Goal: Transaction & Acquisition: Book appointment/travel/reservation

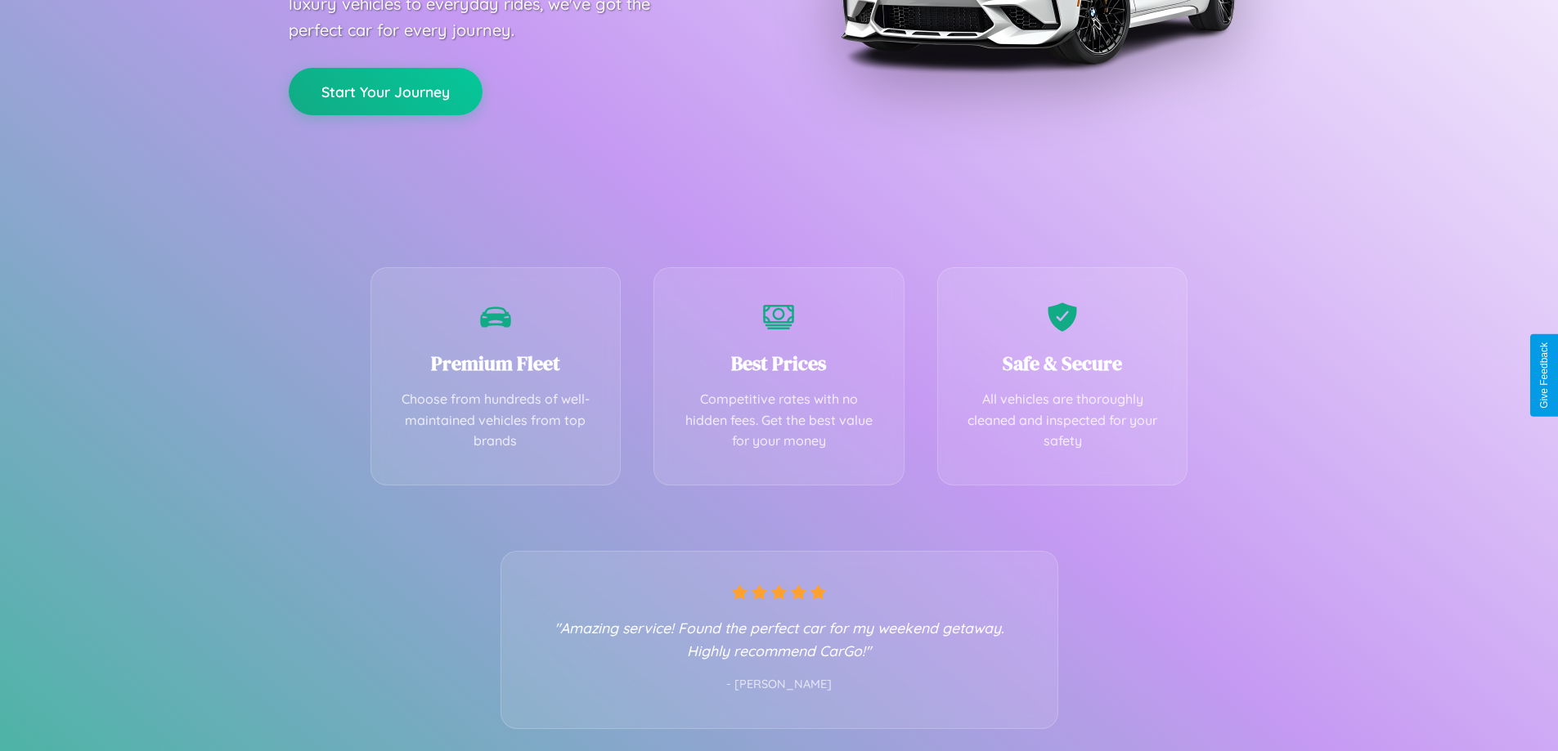
scroll to position [322, 0]
click at [778, 375] on div "Best Prices Competitive rates with no hidden fees. Get the best value for your …" at bounding box center [778, 371] width 251 height 218
click at [385, 89] on button "Start Your Journey" at bounding box center [386, 88] width 194 height 47
click at [385, 88] on button "Start Your Journey" at bounding box center [386, 88] width 194 height 47
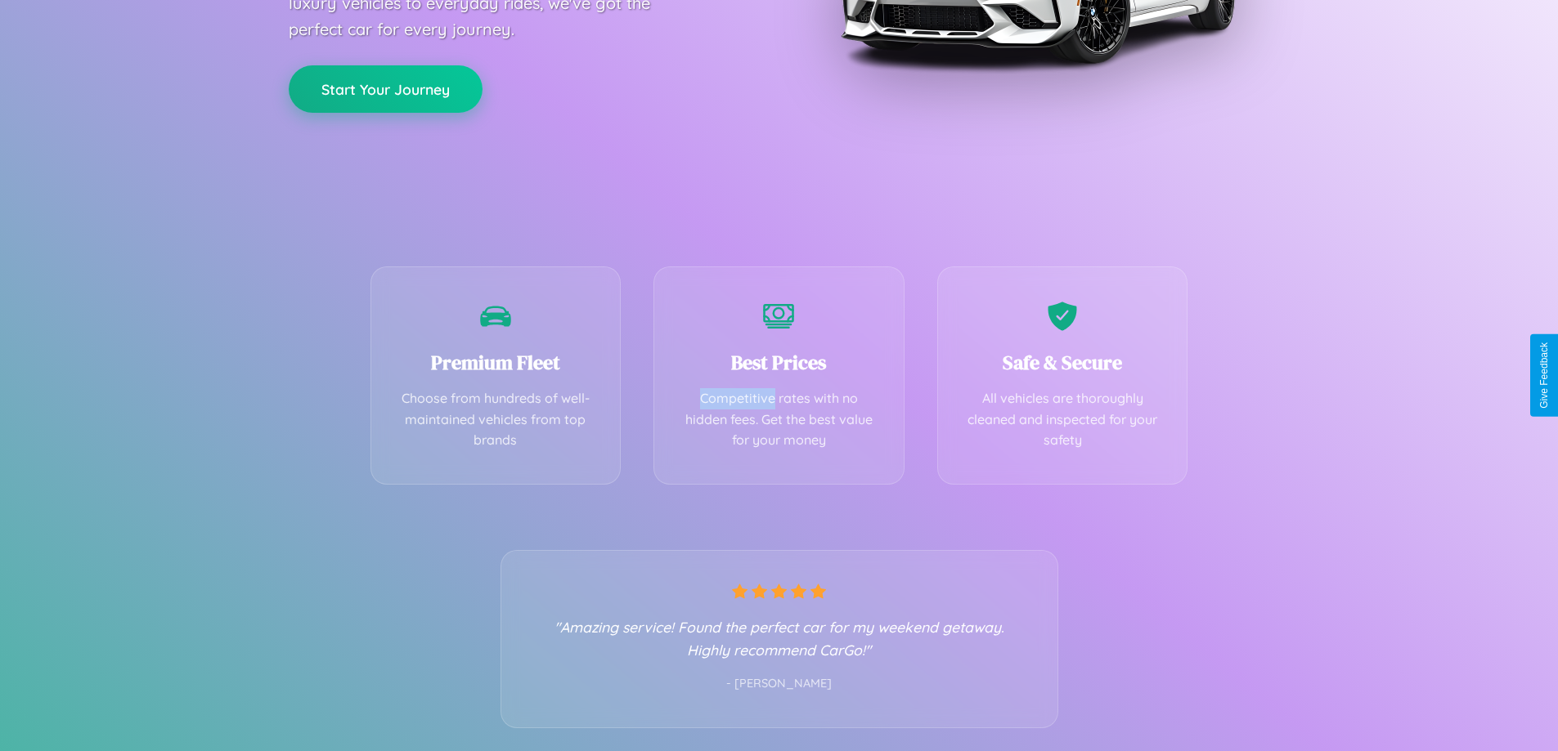
click at [385, 88] on button "Start Your Journey" at bounding box center [386, 88] width 194 height 47
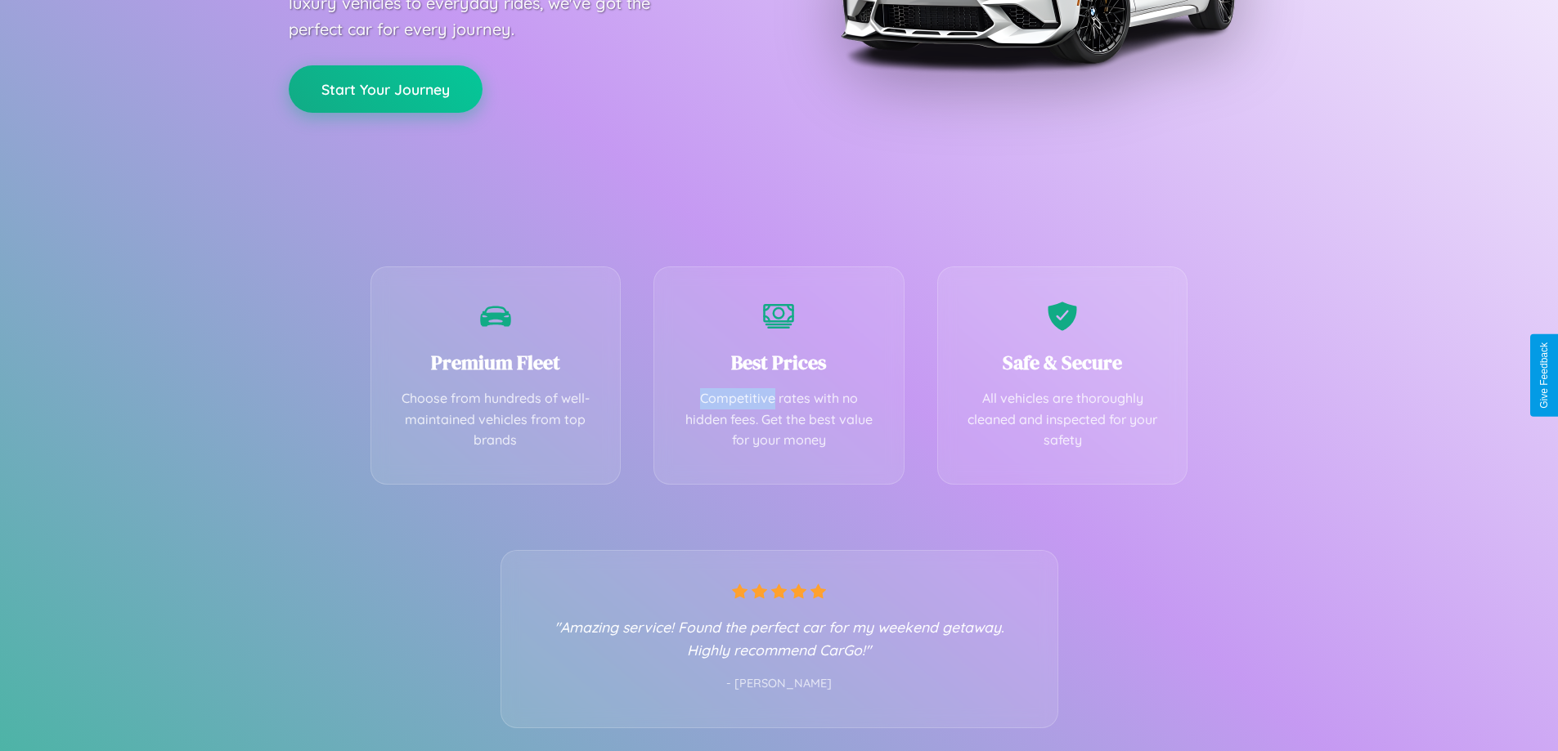
click at [385, 88] on button "Start Your Journey" at bounding box center [386, 88] width 194 height 47
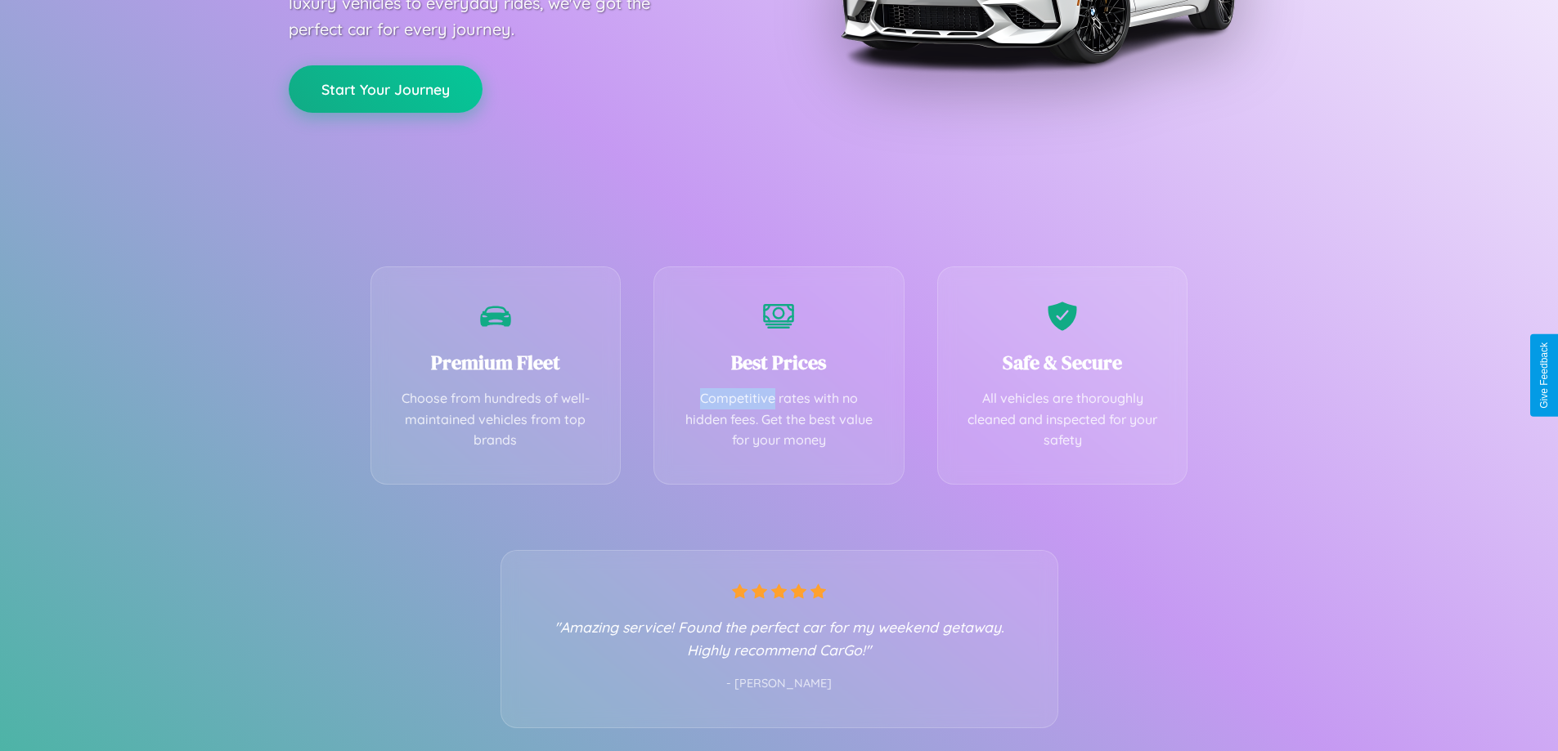
click at [385, 88] on button "Start Your Journey" at bounding box center [386, 88] width 194 height 47
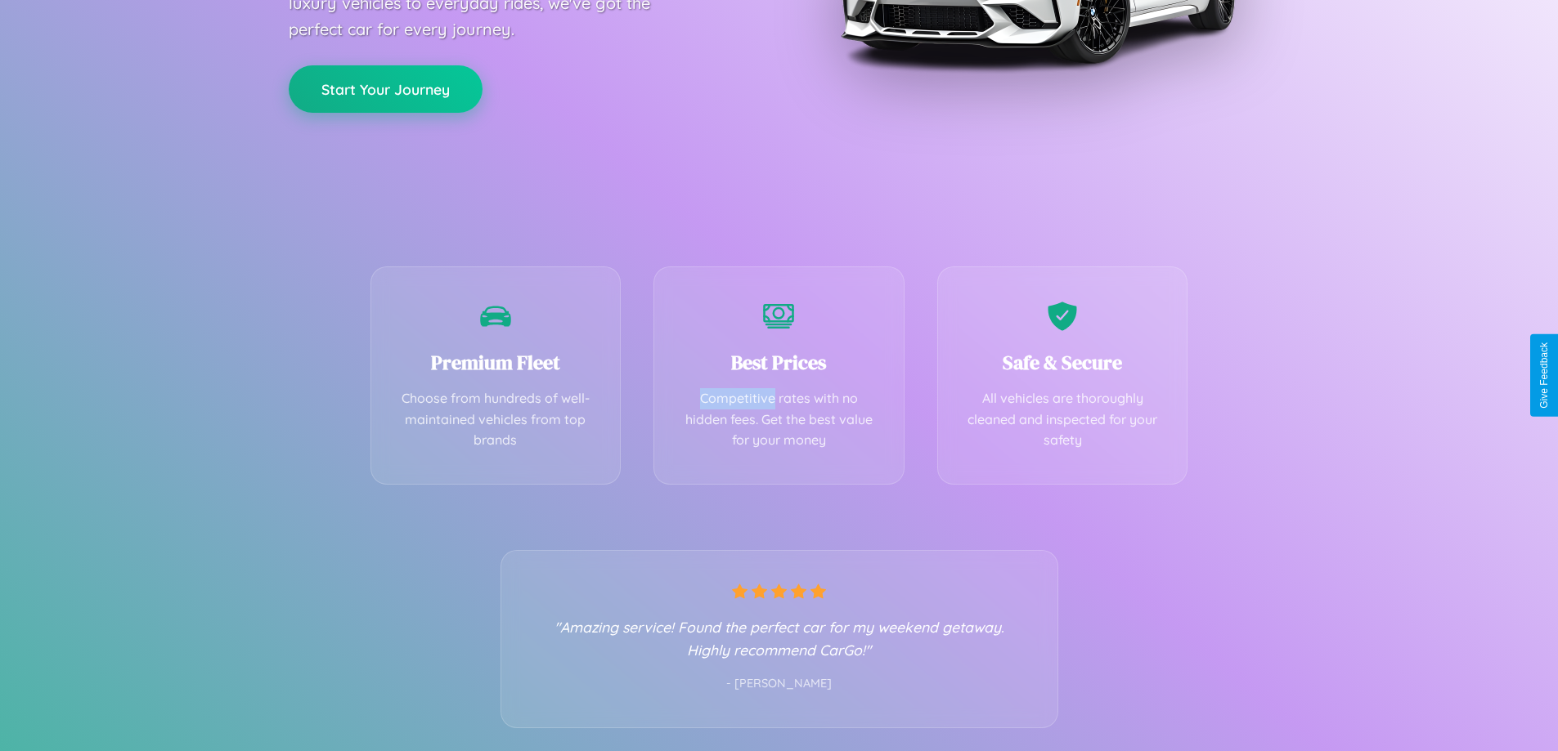
click at [385, 88] on button "Start Your Journey" at bounding box center [386, 88] width 194 height 47
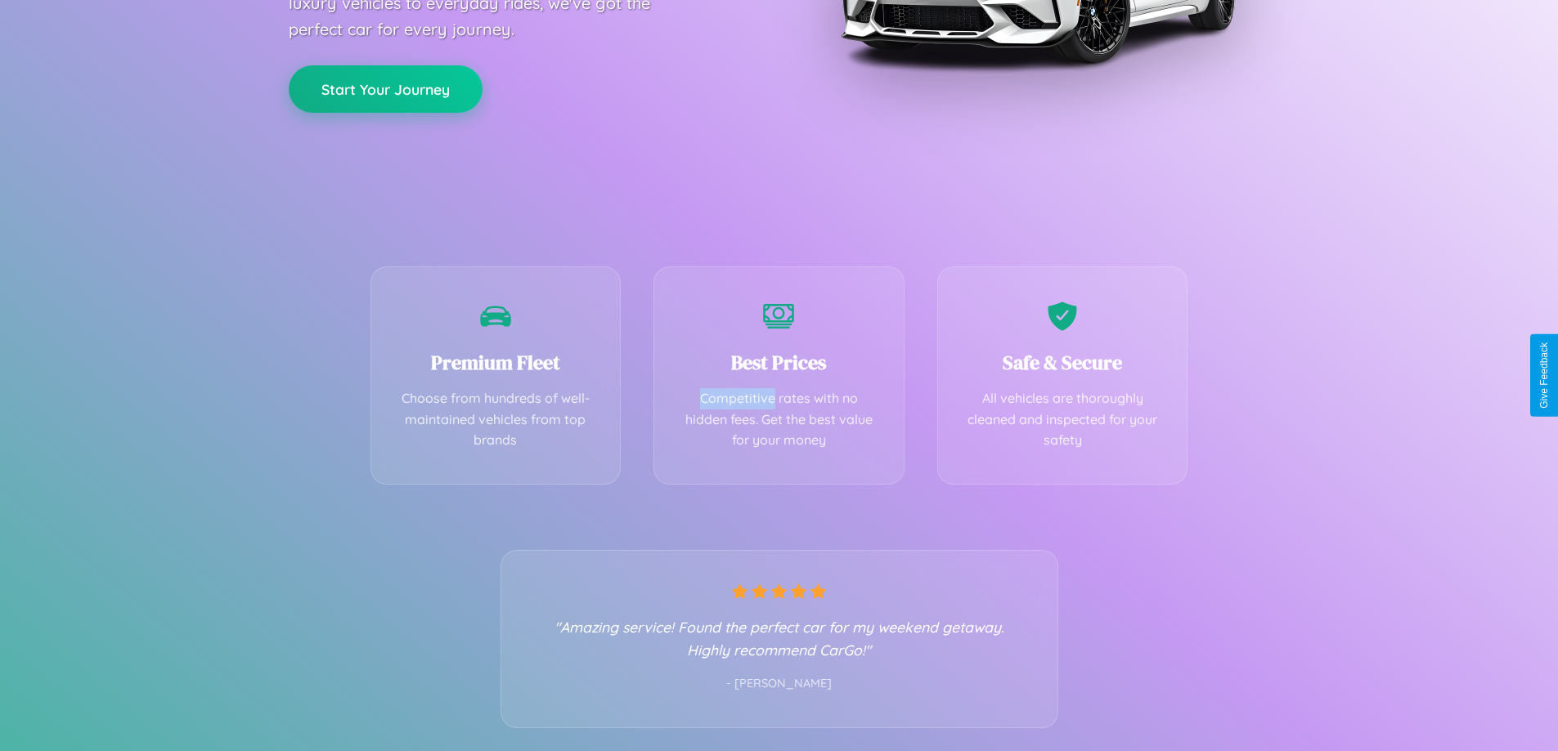
click at [385, 88] on button "Start Your Journey" at bounding box center [386, 88] width 194 height 47
